Goal: Ask a question

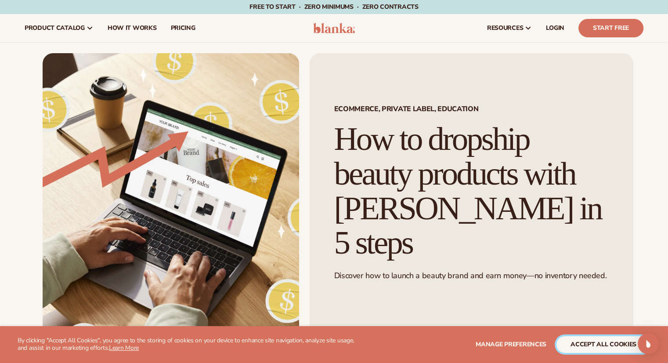
click at [574, 349] on button "accept all cookies" at bounding box center [603, 344] width 94 height 17
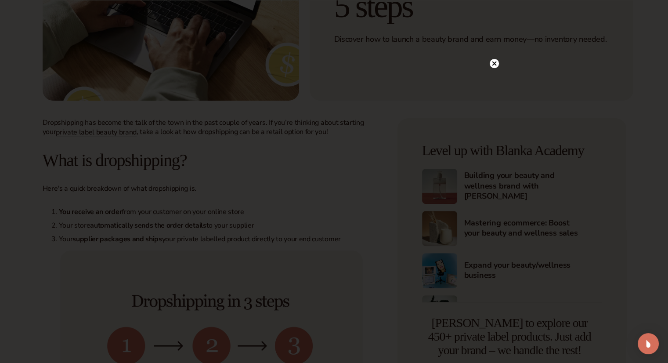
scroll to position [263, 0]
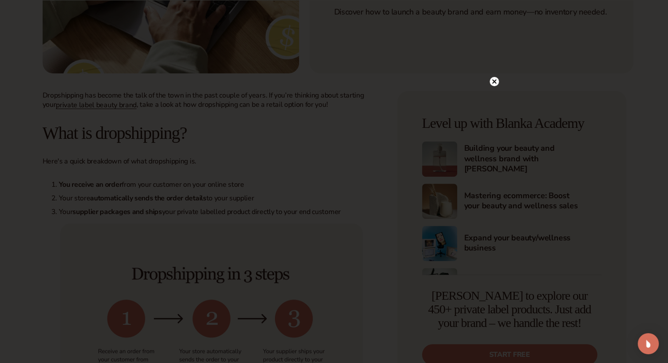
click at [492, 84] on circle at bounding box center [494, 81] width 9 height 9
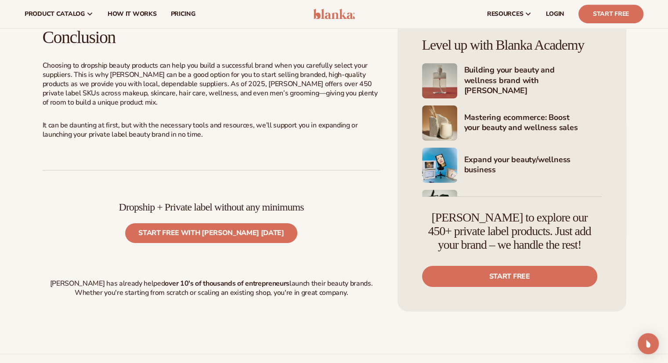
scroll to position [2898, 0]
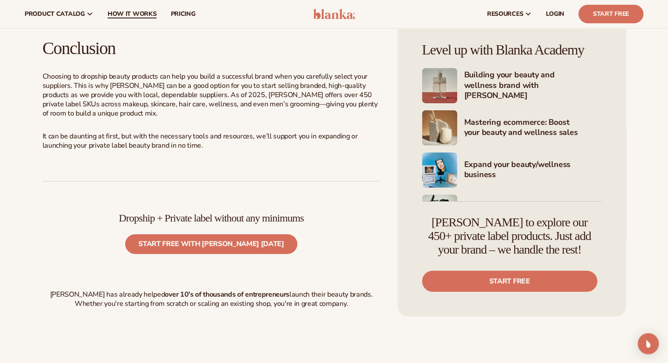
click at [134, 18] on link "How It Works" at bounding box center [132, 14] width 63 height 28
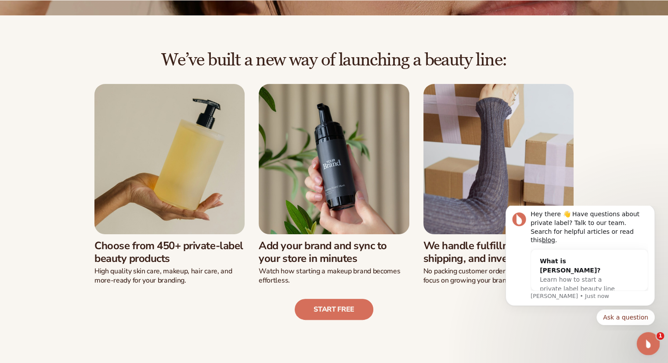
click at [647, 344] on icon "Open Intercom Messenger" at bounding box center [647, 342] width 14 height 14
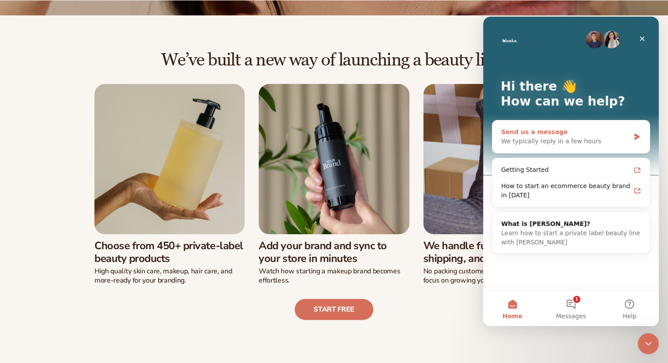
click at [627, 140] on div "We typically reply in a few hours" at bounding box center [565, 141] width 129 height 9
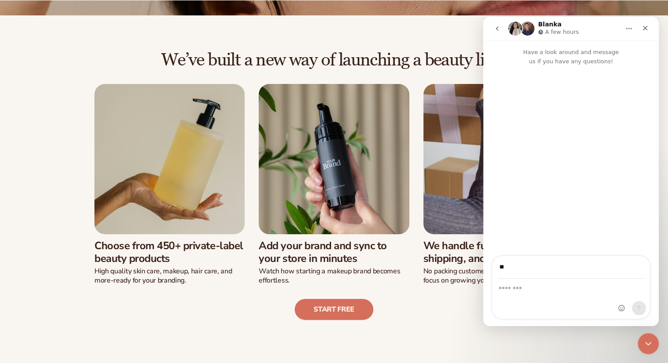
type input "*"
type input "**********"
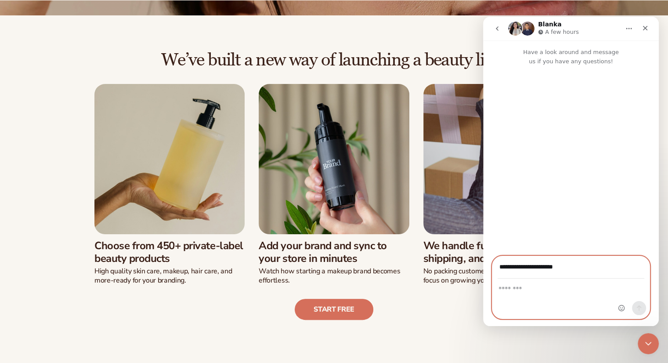
type textarea "*"
type textarea "**********"
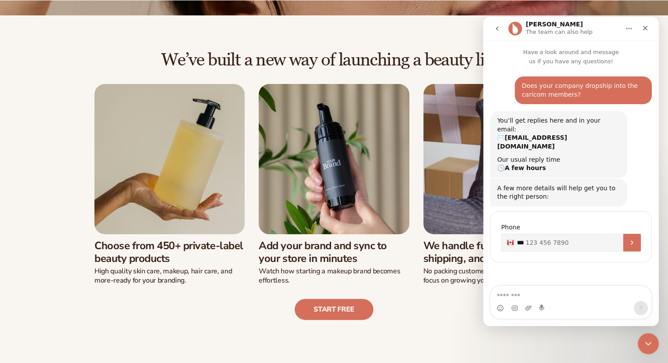
type input "**"
click at [53, 188] on div "We’ve built a new way of launching a beauty line: Choose from 450+ private-labe…" at bounding box center [334, 185] width 619 height 270
click at [646, 29] on icon "Close" at bounding box center [645, 28] width 5 height 5
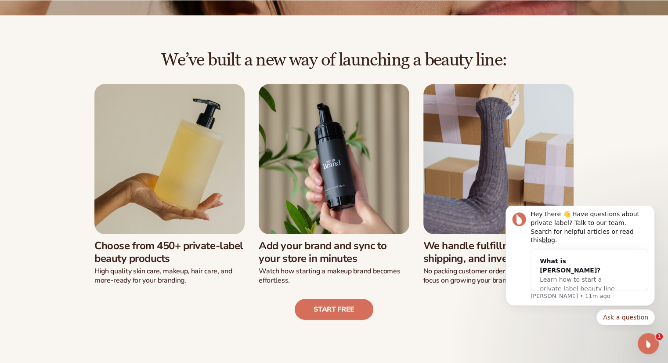
click at [452, 301] on div "Start free" at bounding box center [334, 301] width 619 height 35
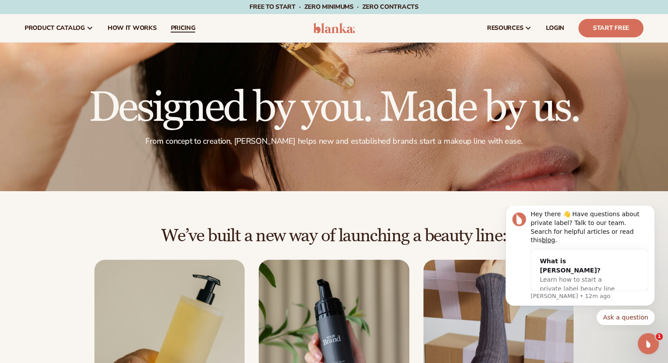
click at [168, 24] on link "pricing" at bounding box center [182, 28] width 39 height 28
